Goal: Transaction & Acquisition: Book appointment/travel/reservation

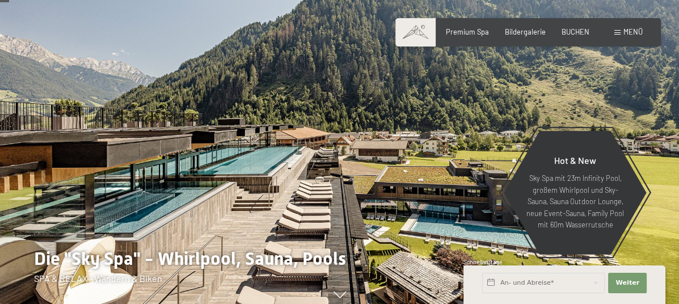
scroll to position [113, 0]
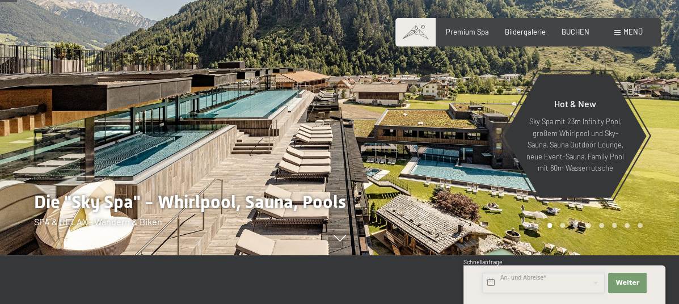
click at [579, 287] on input "text" at bounding box center [543, 283] width 123 height 20
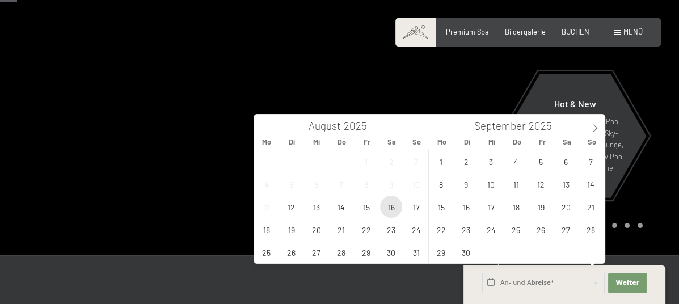
click at [390, 204] on span "16" at bounding box center [391, 207] width 22 height 22
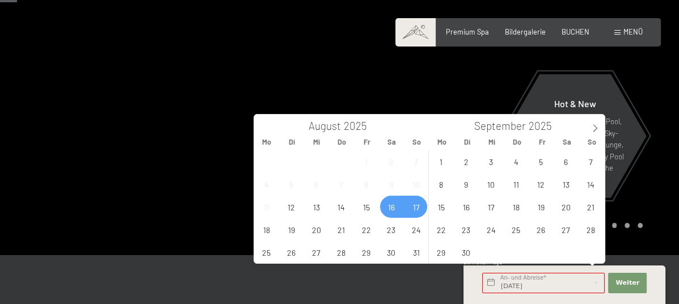
click at [411, 211] on span "17" at bounding box center [416, 207] width 22 height 22
type input "[DATE] - [DATE]"
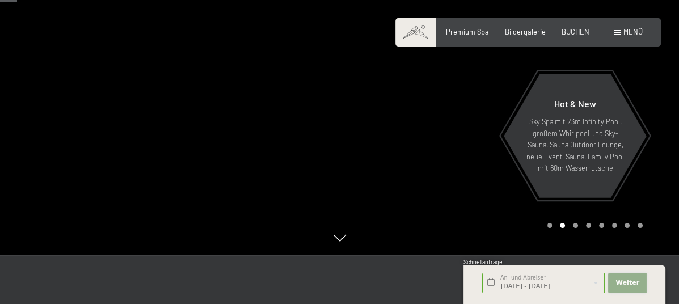
scroll to position [0, 0]
click at [620, 283] on span "Weiter" at bounding box center [628, 283] width 24 height 9
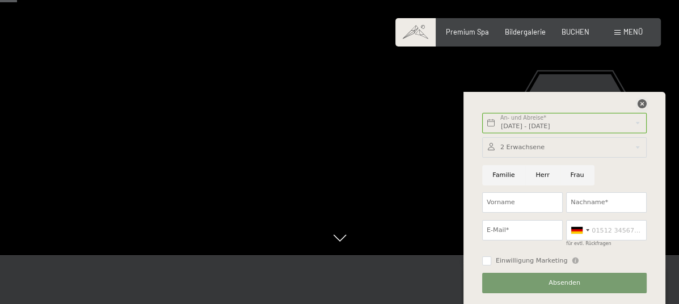
click at [642, 107] on icon at bounding box center [642, 103] width 9 height 9
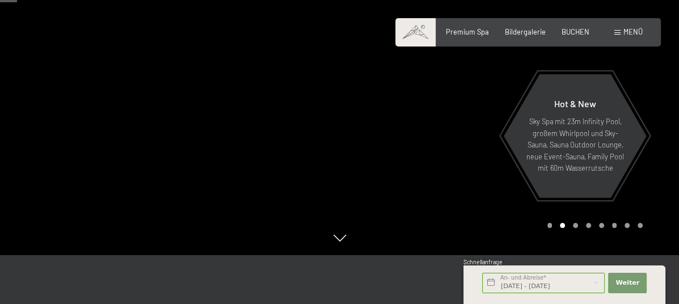
click at [567, 37] on div "Buchen Anfragen Premium Spa Bildergalerie BUCHEN Menü DE IT EN Gutschein Bilder…" at bounding box center [528, 32] width 229 height 10
click at [571, 36] on div "Premium Spa Bildergalerie BUCHEN" at bounding box center [510, 32] width 192 height 10
click at [576, 31] on span "BUCHEN" at bounding box center [576, 30] width 28 height 9
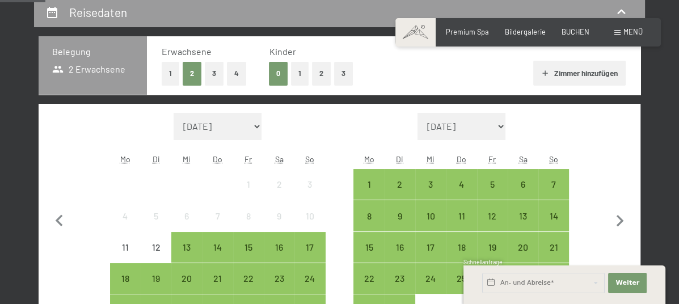
scroll to position [284, 0]
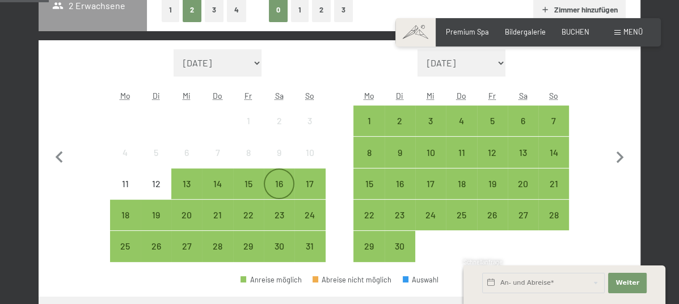
click at [274, 184] on div "16" at bounding box center [279, 193] width 28 height 28
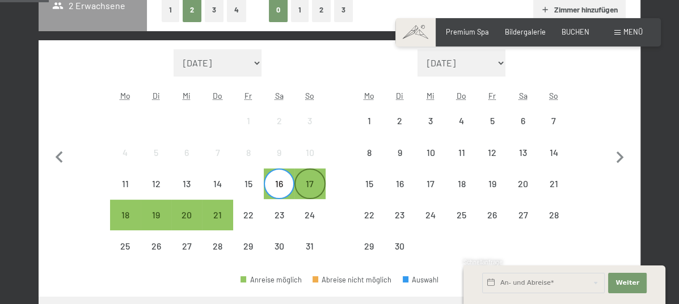
click at [312, 182] on div "17" at bounding box center [310, 193] width 28 height 28
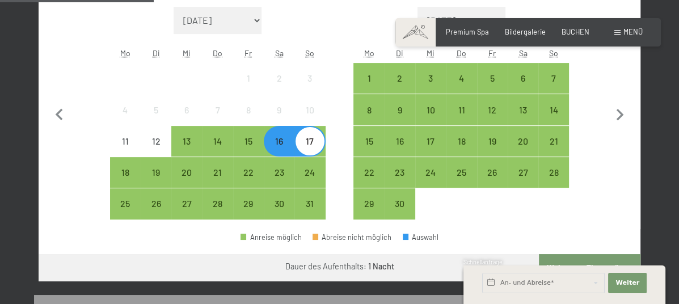
scroll to position [340, 0]
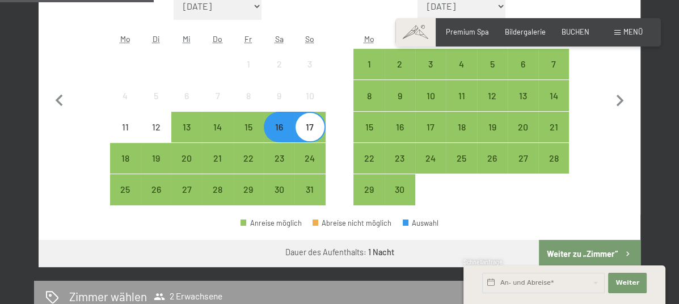
click at [599, 250] on button "Weiter zu „Zimmer“" at bounding box center [590, 253] width 102 height 27
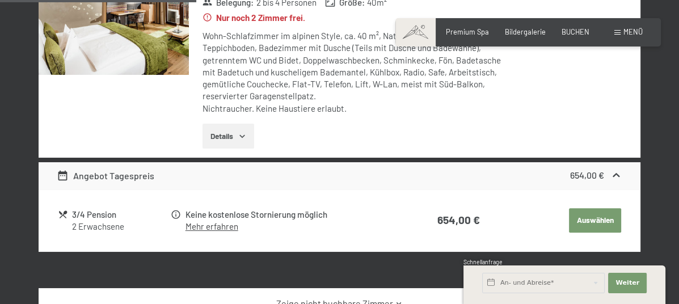
scroll to position [330, 0]
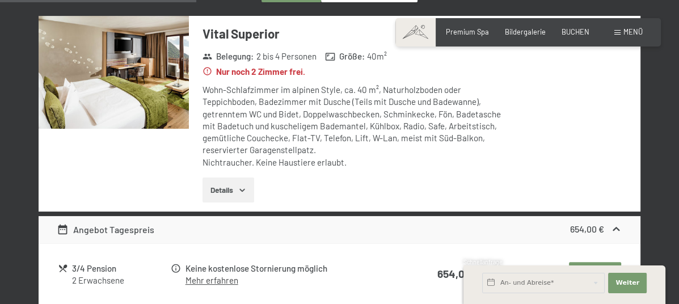
click at [233, 183] on button "Details" at bounding box center [229, 190] width 52 height 25
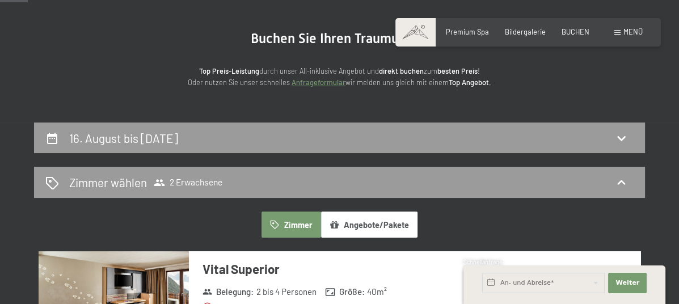
scroll to position [46, 0]
